Goal: Transaction & Acquisition: Book appointment/travel/reservation

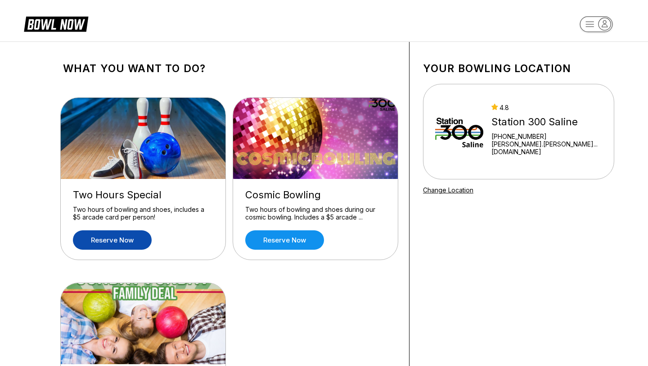
click at [136, 233] on link "Reserve now" at bounding box center [112, 239] width 79 height 19
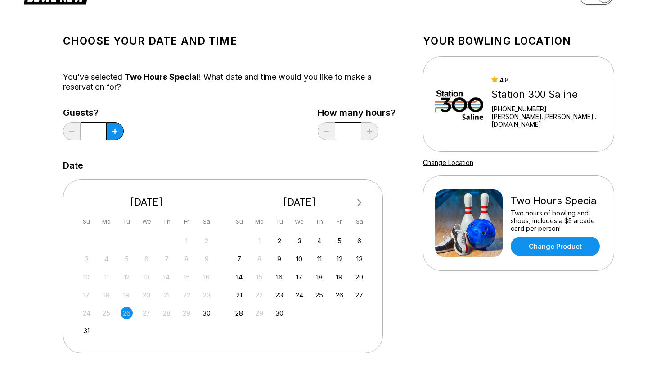
scroll to position [36, 0]
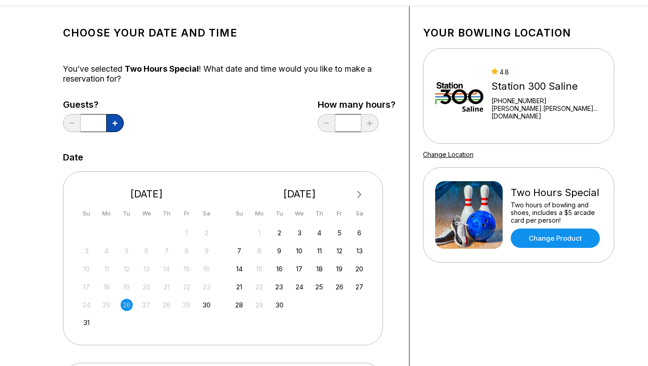
click at [113, 122] on icon at bounding box center [115, 123] width 5 height 5
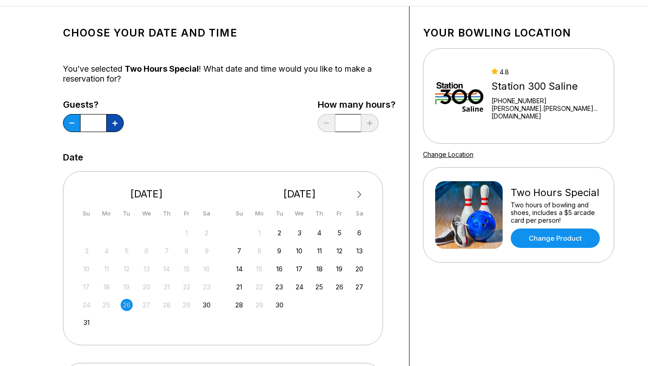
click at [113, 122] on icon at bounding box center [115, 123] width 5 height 5
type input "**"
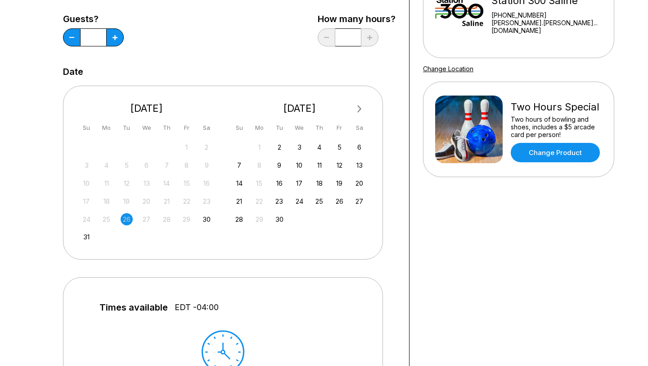
scroll to position [121, 0]
click at [86, 233] on div "31" at bounding box center [87, 237] width 12 height 12
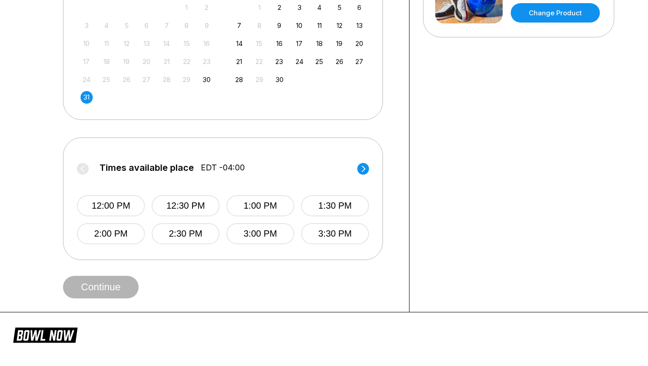
scroll to position [262, 0]
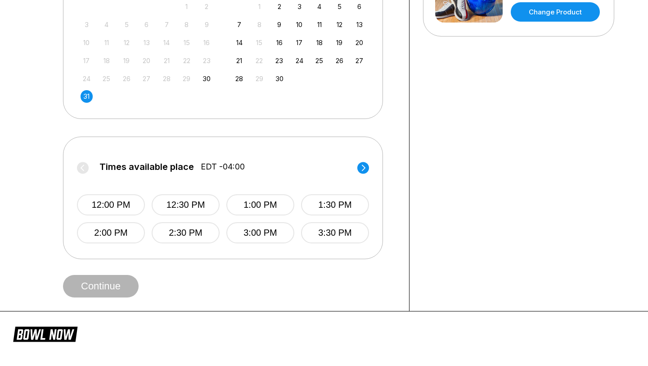
click at [363, 165] on icon at bounding box center [364, 167] width 4 height 6
click at [205, 229] on button "6:30 PM" at bounding box center [186, 232] width 68 height 21
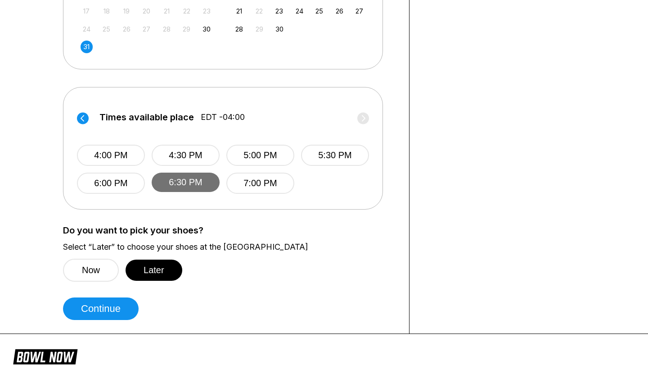
scroll to position [313, 0]
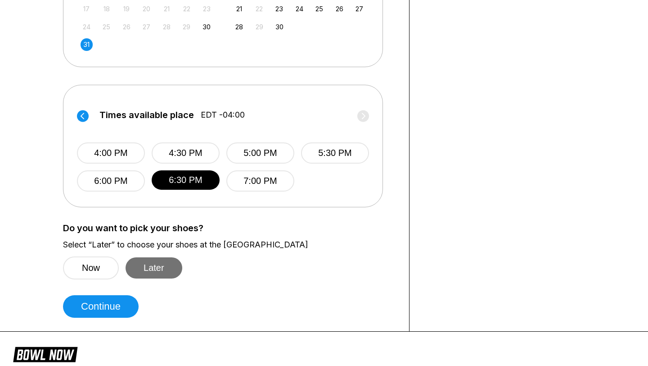
click at [165, 262] on button "Later" at bounding box center [154, 267] width 57 height 21
click at [159, 267] on button "Later" at bounding box center [154, 267] width 57 height 21
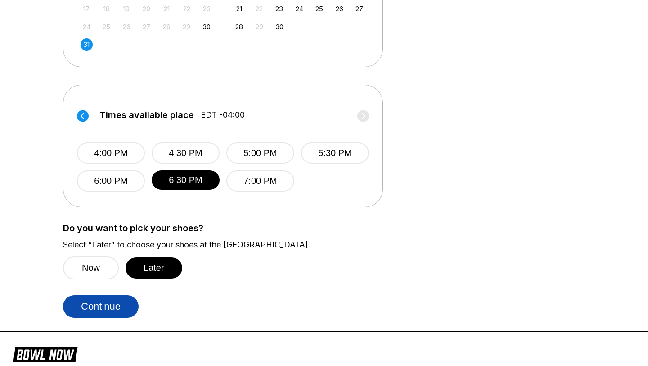
click at [108, 301] on button "Continue" at bounding box center [101, 306] width 76 height 23
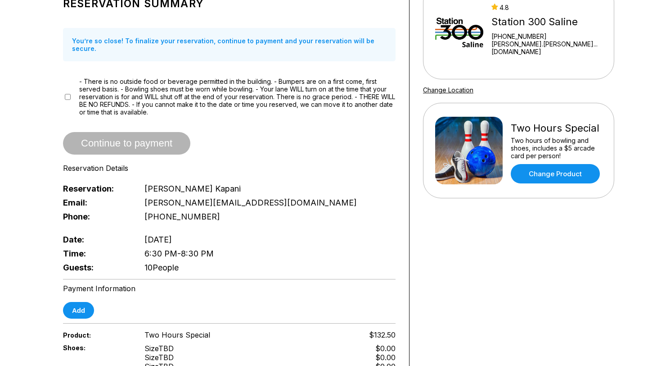
scroll to position [95, 0]
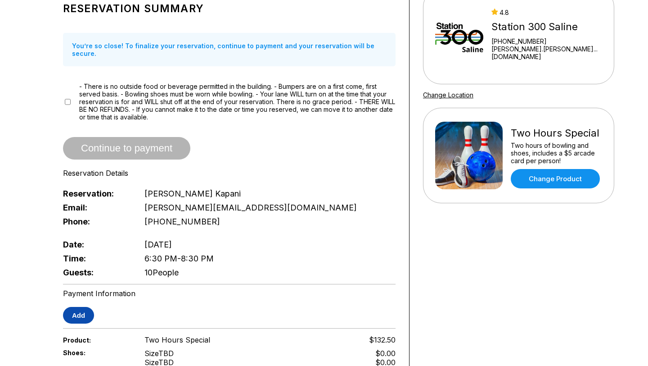
click at [68, 309] on button "Add" at bounding box center [78, 315] width 31 height 17
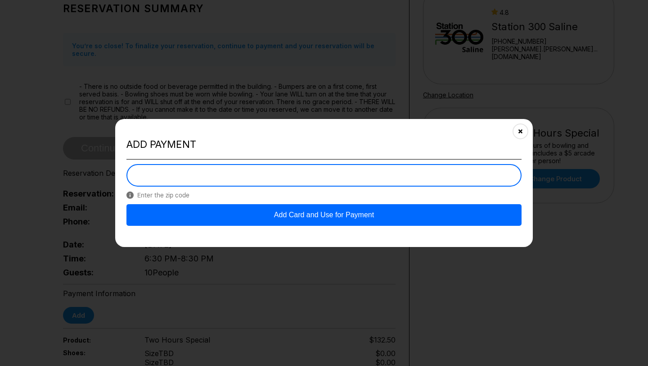
click at [286, 210] on button "Add Card and Use for Payment" at bounding box center [324, 215] width 395 height 22
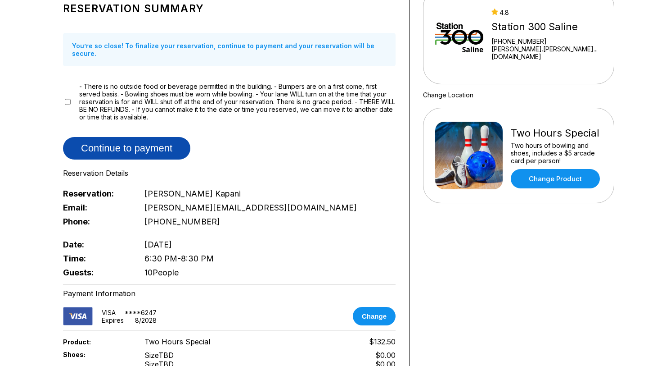
click at [151, 137] on button "Continue to payment" at bounding box center [126, 148] width 127 height 23
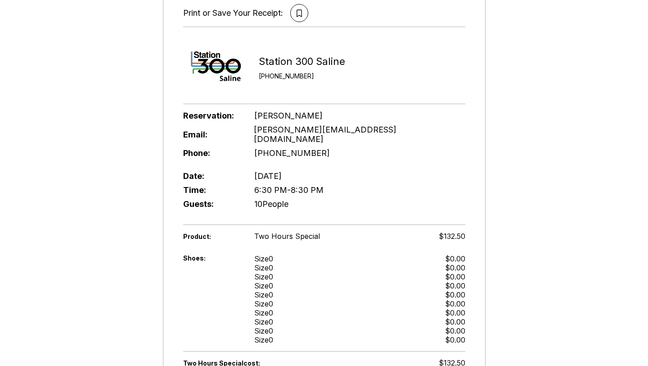
scroll to position [129, 0]
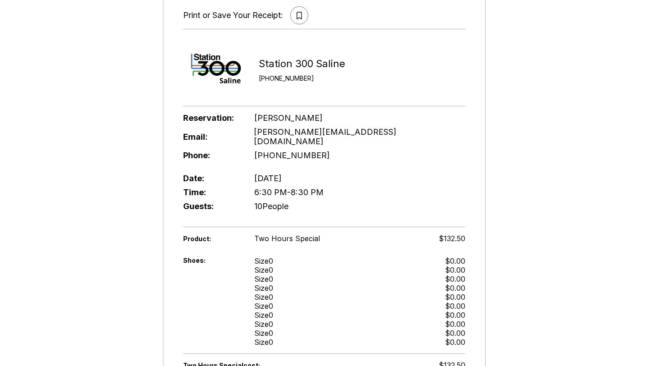
click at [293, 14] on button at bounding box center [299, 15] width 18 height 18
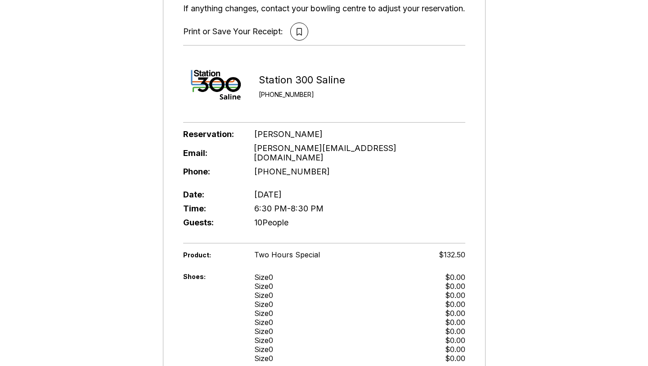
scroll to position [0, 0]
